Goal: Task Accomplishment & Management: Manage account settings

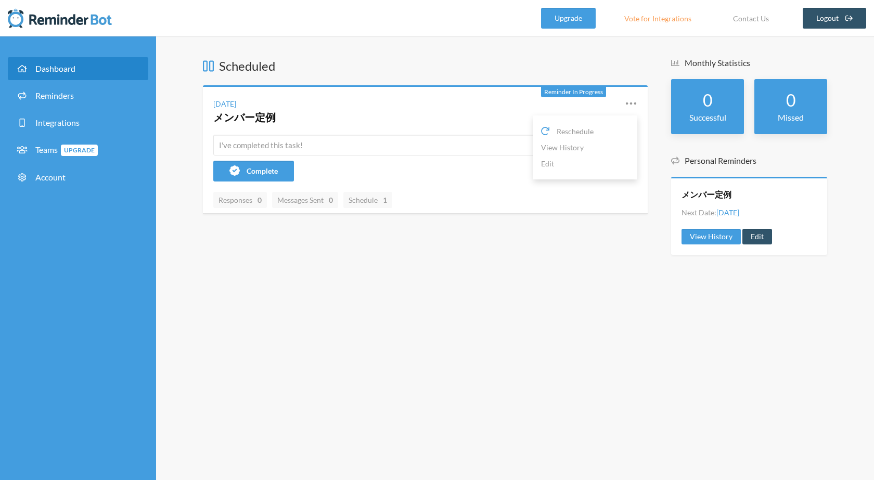
click at [637, 103] on icon at bounding box center [631, 103] width 12 height 12
click at [630, 105] on icon at bounding box center [631, 103] width 12 height 12
click at [596, 161] on link "Edit" at bounding box center [585, 164] width 88 height 16
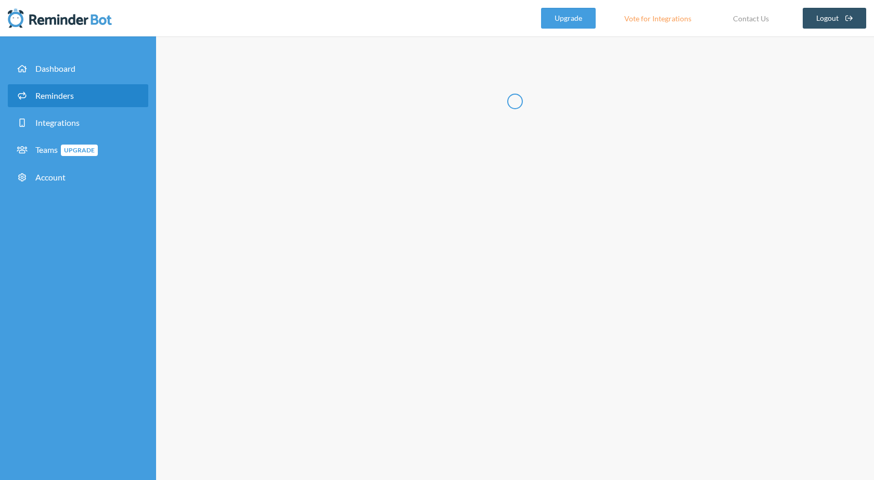
radio input "false"
radio input "true"
type input "メンバー定例"
select select "11:45:00"
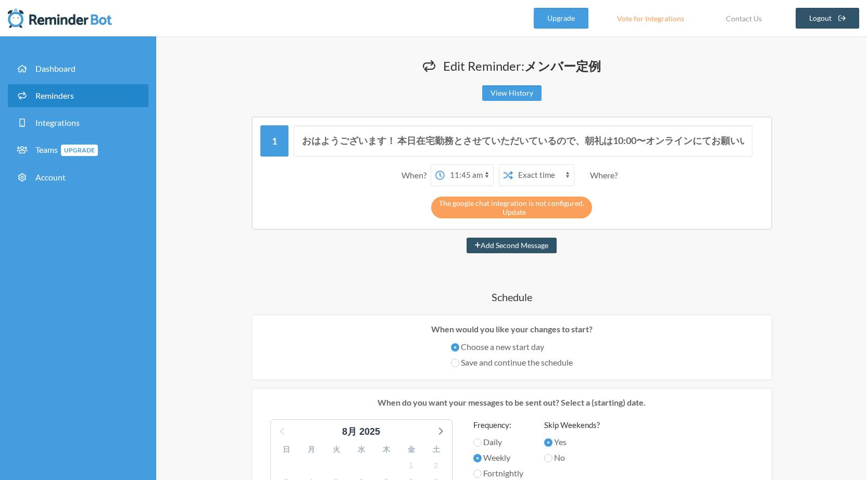
click at [515, 215] on link "Update" at bounding box center [513, 212] width 23 height 9
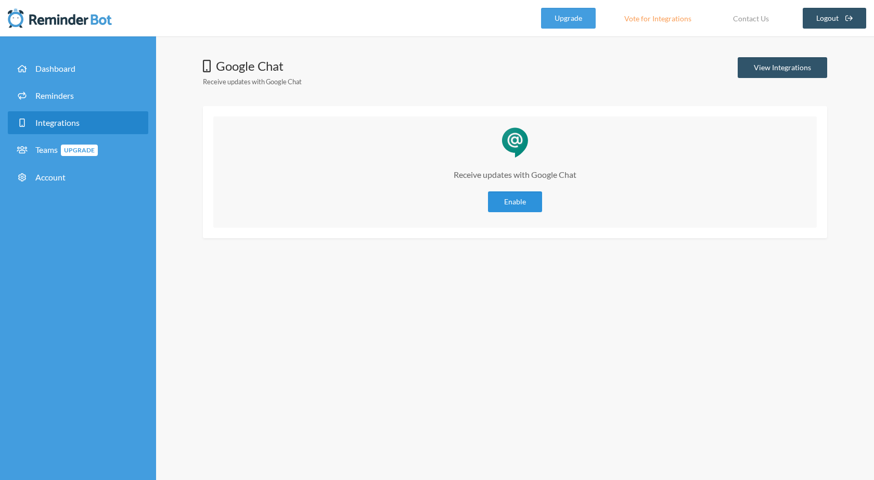
click at [515, 206] on link "Enable" at bounding box center [515, 202] width 54 height 21
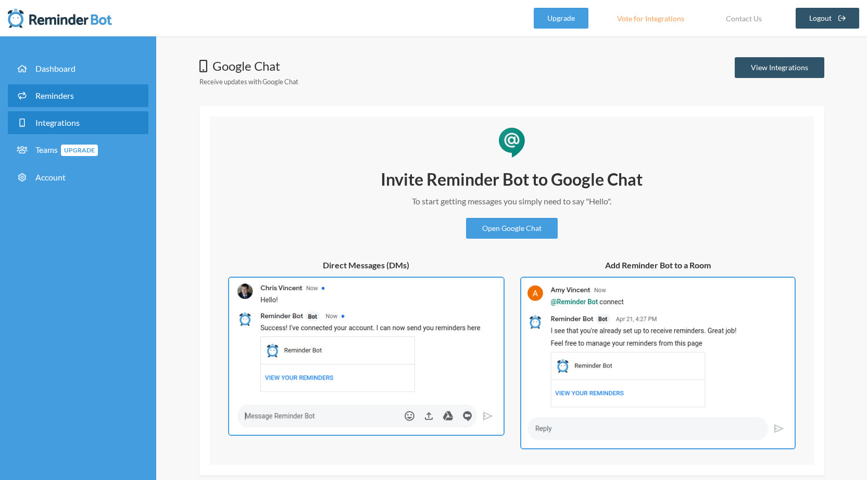
click at [91, 97] on link "Reminders" at bounding box center [78, 95] width 141 height 23
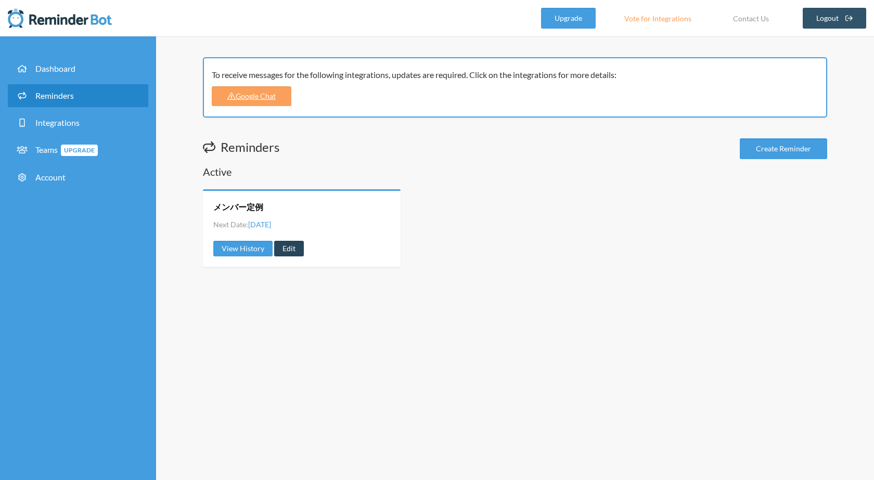
click at [288, 243] on link "Edit" at bounding box center [289, 249] width 30 height 16
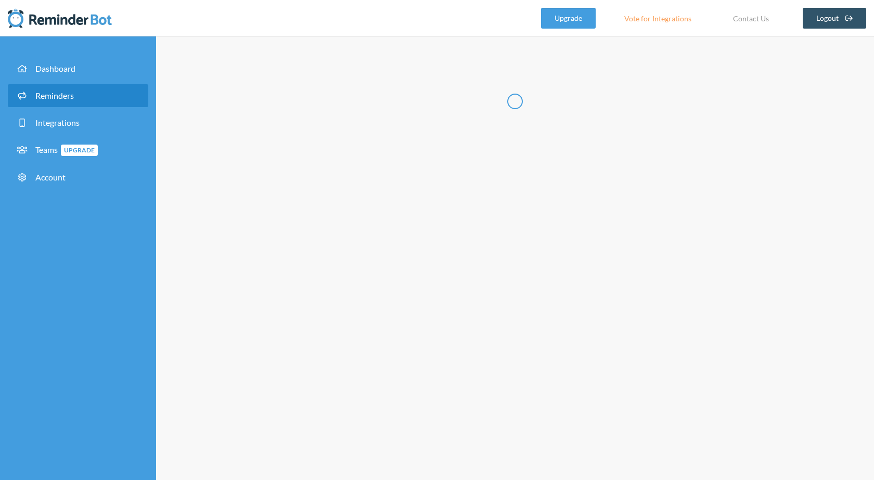
radio input "false"
radio input "true"
type input "メンバー定例"
select select "11:45:00"
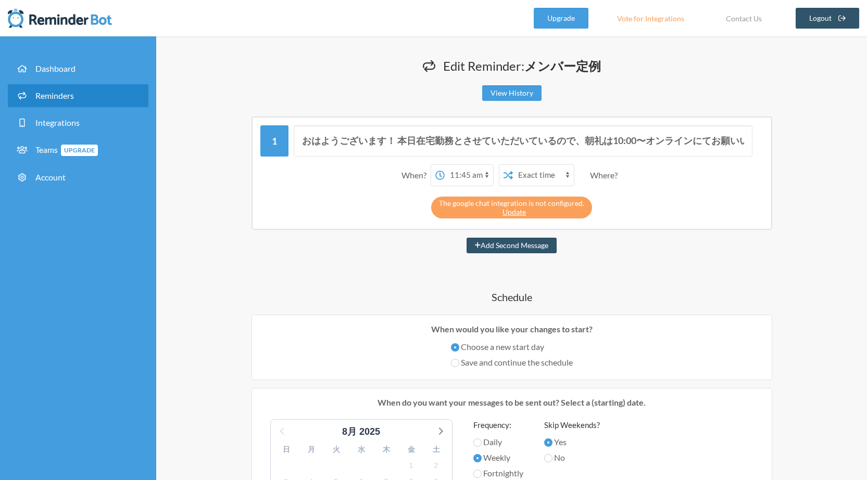
click at [606, 173] on div "Where?" at bounding box center [606, 175] width 32 height 22
click at [522, 210] on link "Update" at bounding box center [513, 212] width 23 height 9
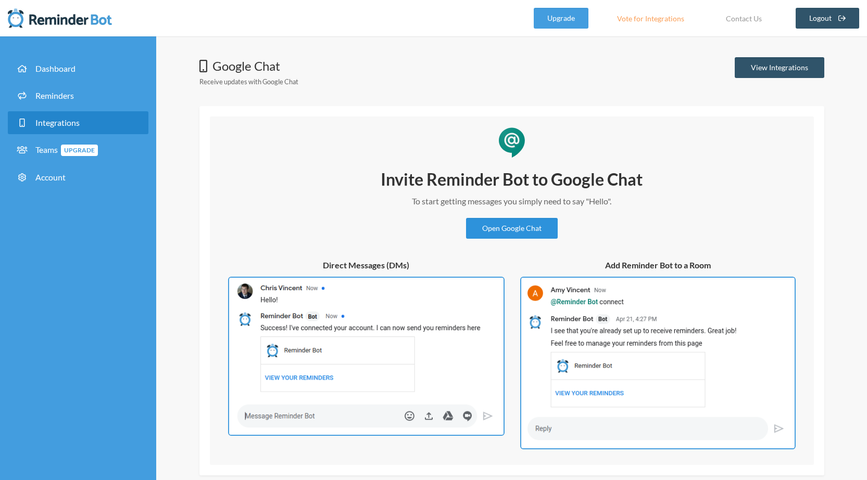
click at [515, 231] on link "Open Google Chat" at bounding box center [512, 228] width 92 height 21
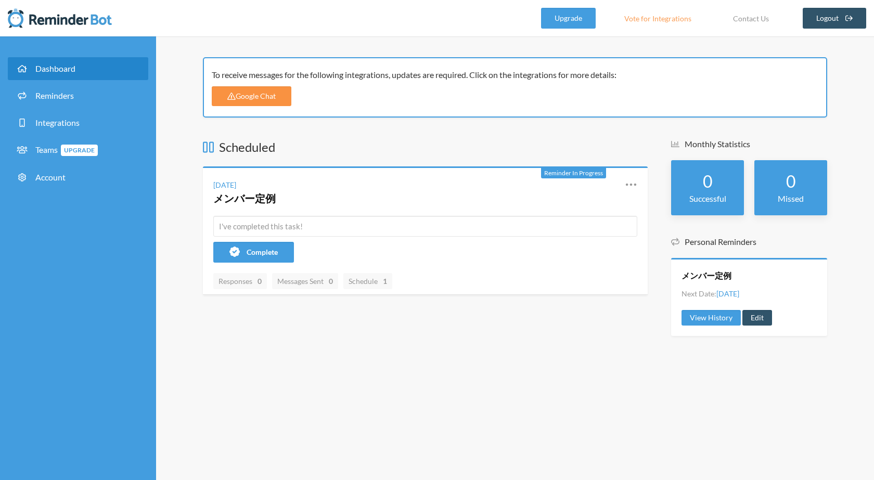
click at [274, 99] on link "Google Chat" at bounding box center [252, 96] width 80 height 20
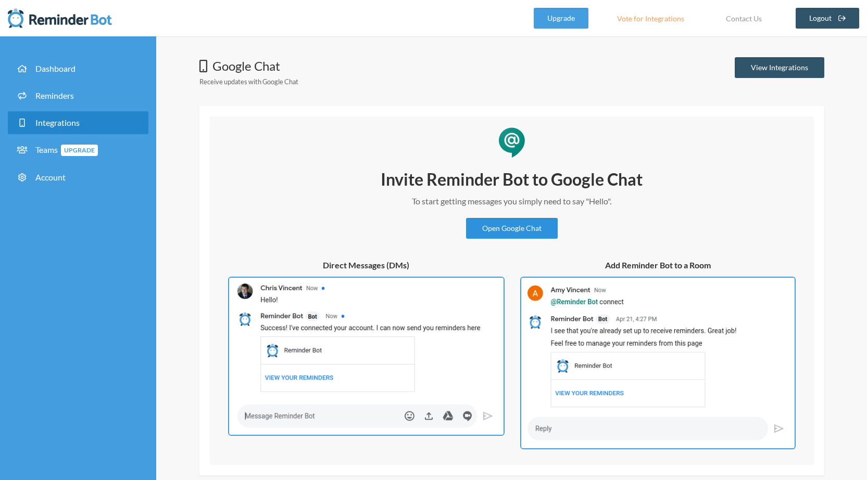
click at [501, 229] on link "Open Google Chat" at bounding box center [512, 228] width 92 height 21
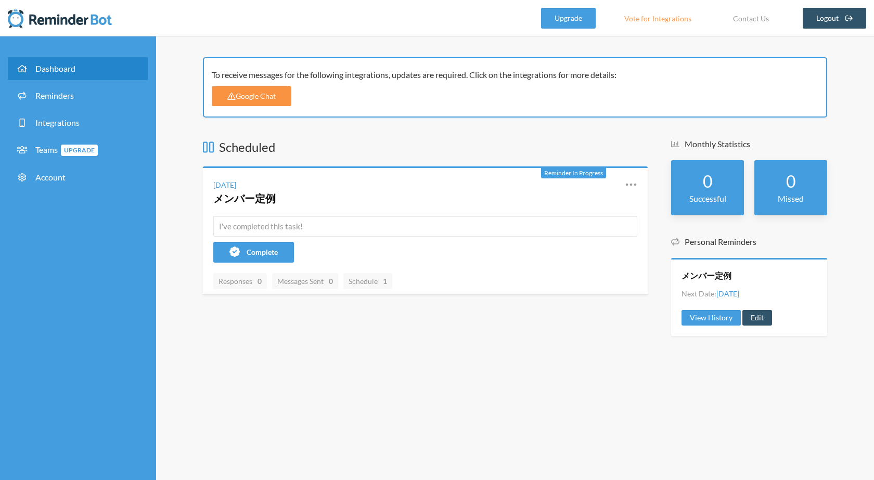
click at [283, 98] on link "Google Chat" at bounding box center [252, 96] width 80 height 20
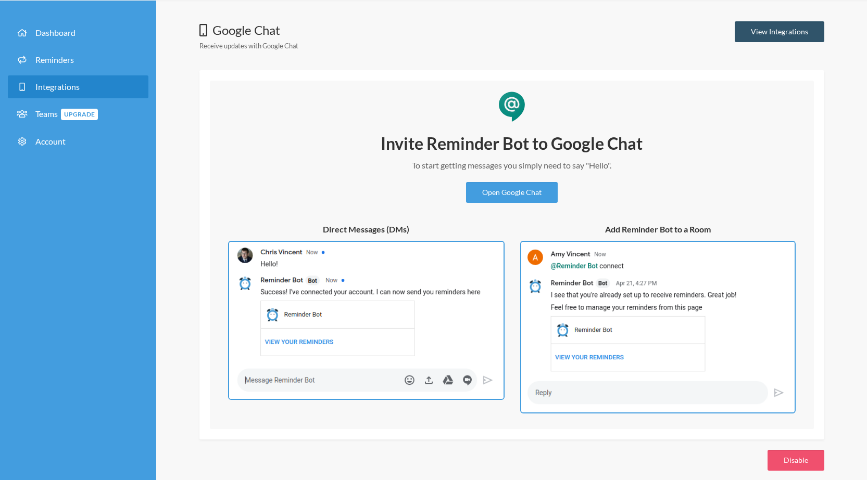
scroll to position [37, 0]
